Goal: Transaction & Acquisition: Purchase product/service

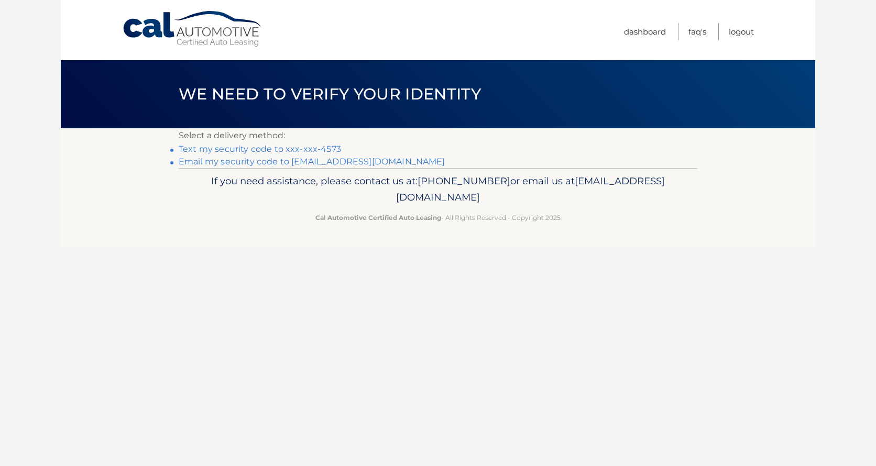
click at [323, 150] on link "Text my security code to xxx-xxx-4573" at bounding box center [260, 149] width 162 height 10
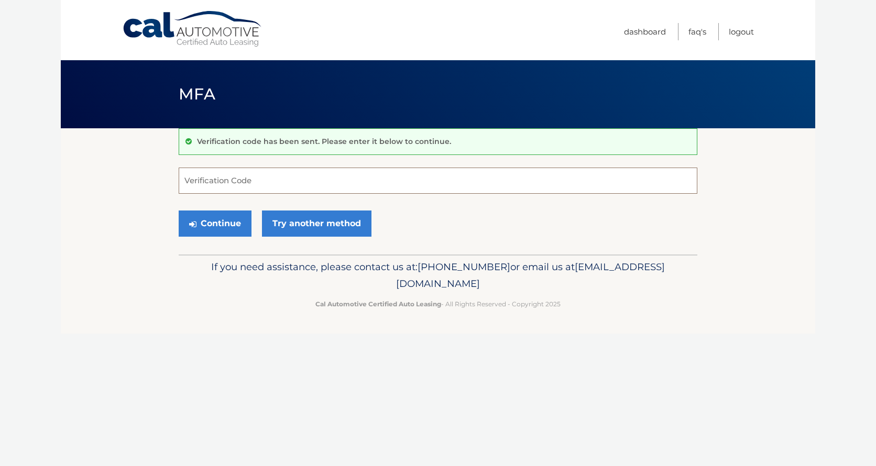
click at [303, 174] on input "Verification Code" at bounding box center [438, 181] width 518 height 26
type input "763203"
click at [212, 228] on button "Continue" at bounding box center [215, 224] width 73 height 26
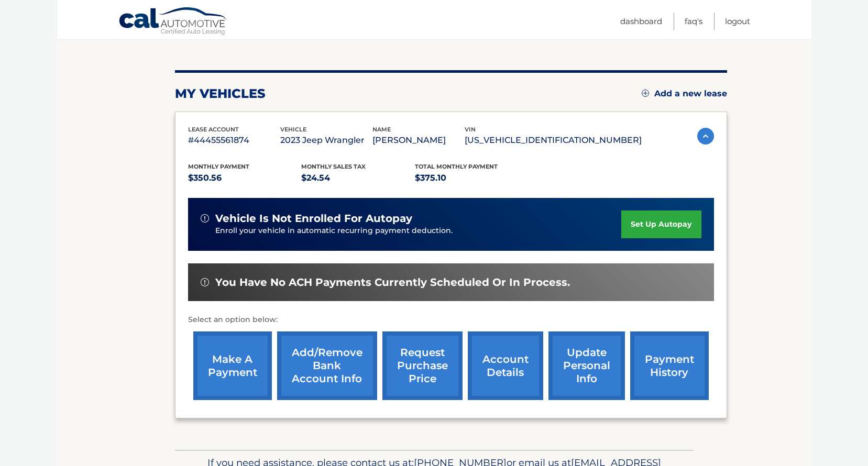
scroll to position [157, 0]
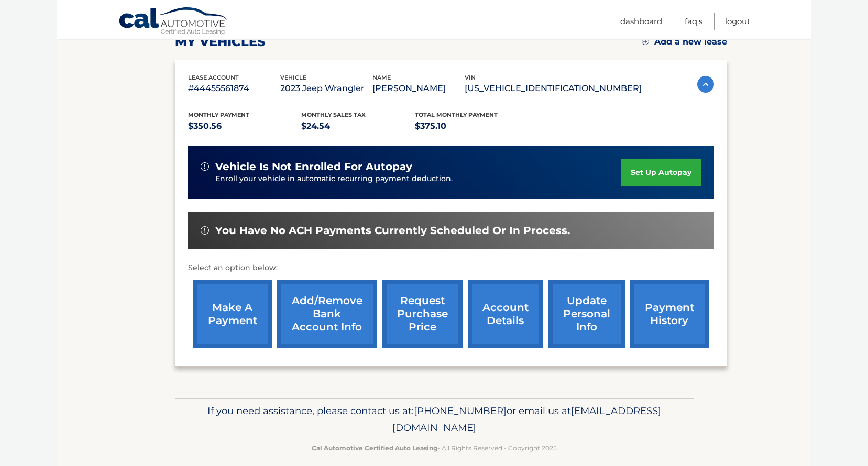
click at [224, 306] on link "make a payment" at bounding box center [232, 314] width 79 height 69
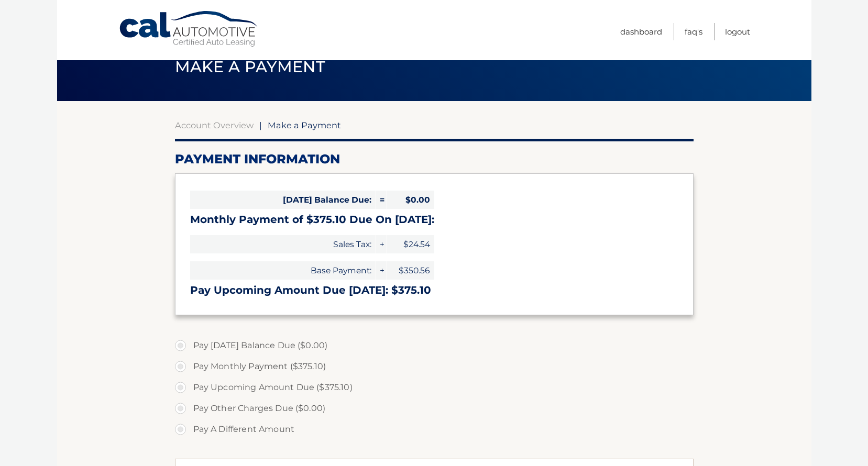
select select "MGYzMTE3MTYtYjZmYy00Zjg0LTlhYmEtNWNlMDllYjUzZjAx"
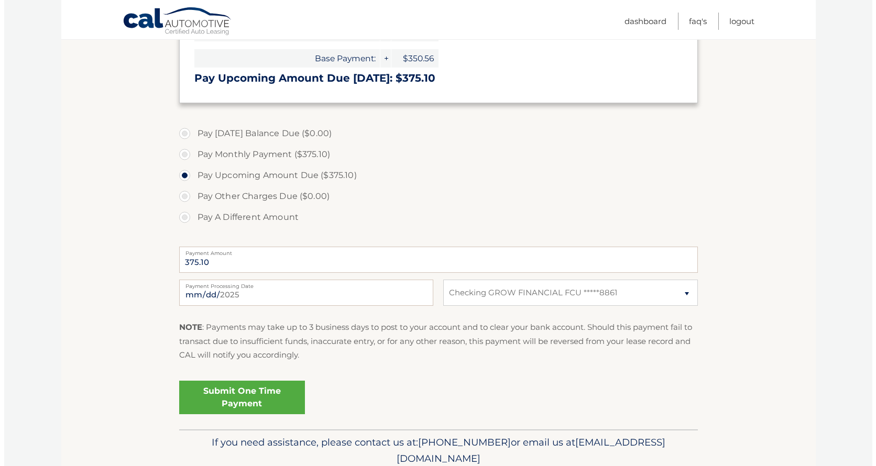
scroll to position [178, 0]
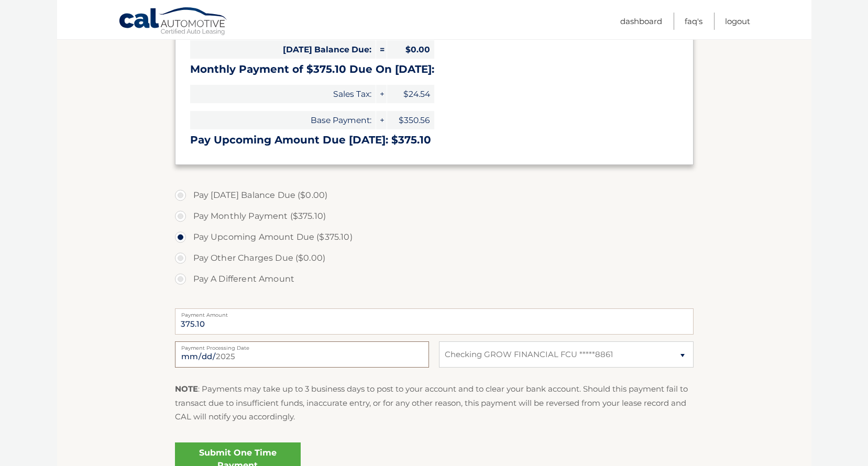
click at [295, 357] on input "[DATE]" at bounding box center [302, 354] width 254 height 26
type input "[DATE]"
click at [242, 455] on link "Submit One Time Payment" at bounding box center [238, 460] width 126 height 34
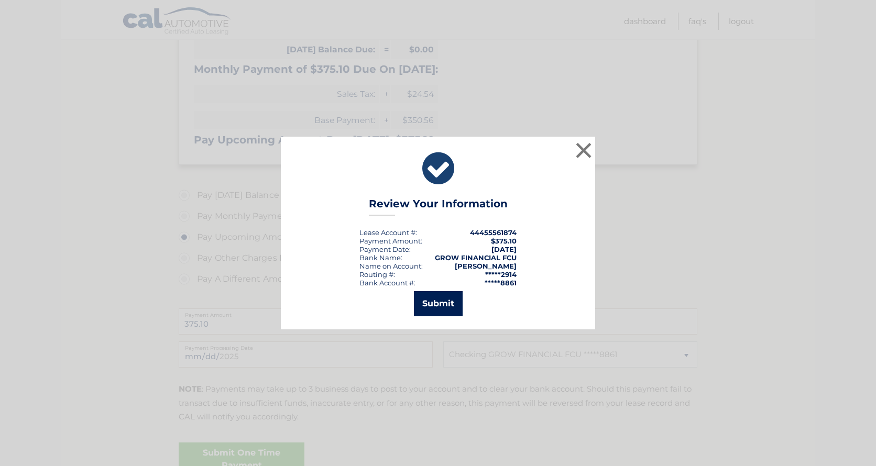
click at [435, 302] on button "Submit" at bounding box center [438, 303] width 49 height 25
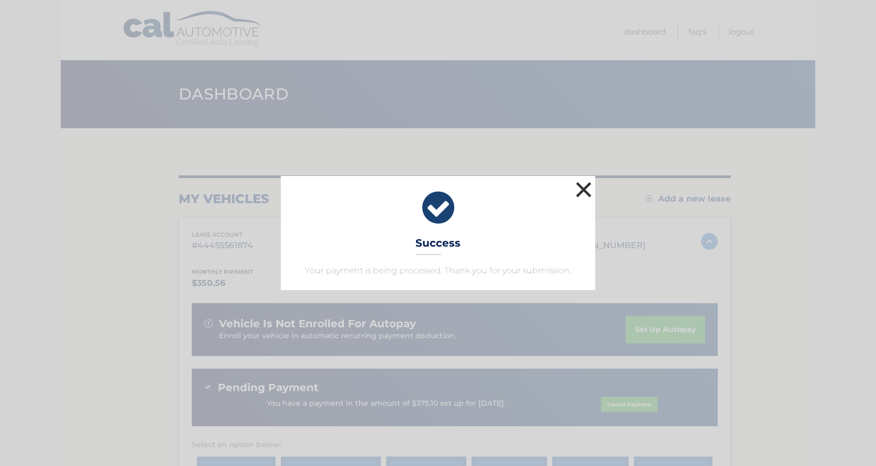
click at [585, 190] on button "×" at bounding box center [583, 189] width 21 height 21
